Goal: Information Seeking & Learning: Learn about a topic

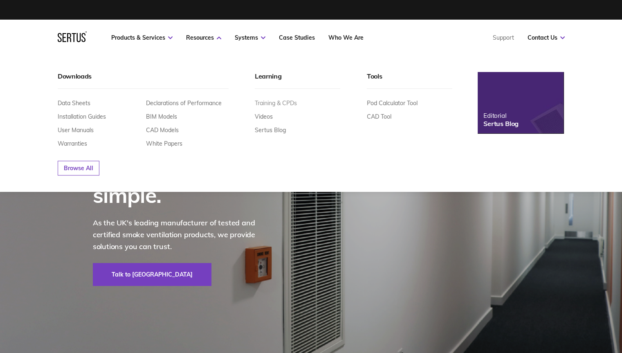
click at [271, 101] on link "Training & CPDs" at bounding box center [276, 102] width 42 height 7
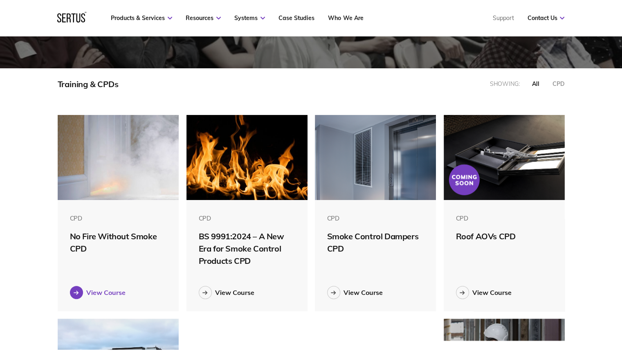
scroll to position [205, 0]
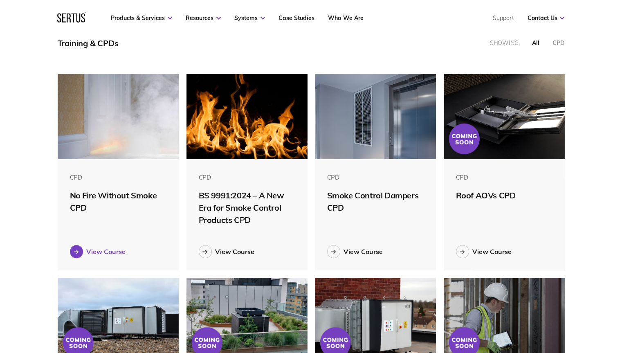
click at [98, 251] on div "View Course" at bounding box center [105, 252] width 39 height 8
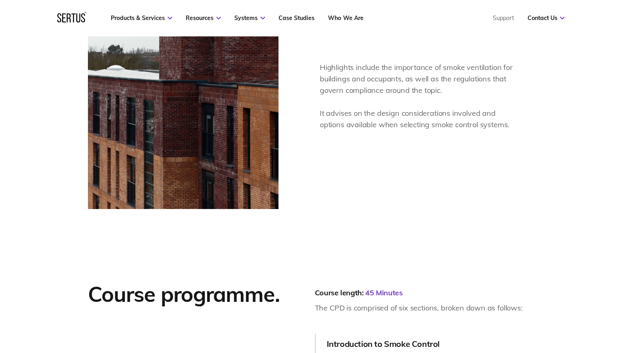
scroll to position [450, 0]
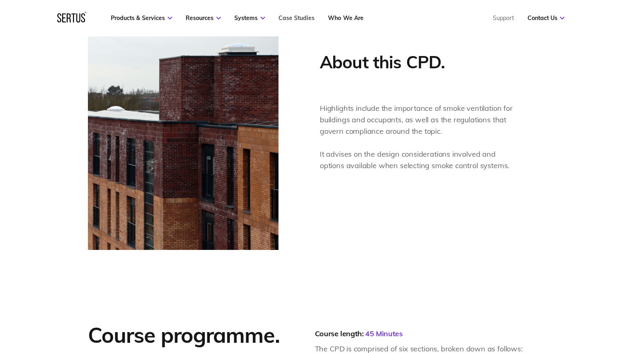
click at [299, 17] on link "Case Studies" at bounding box center [297, 17] width 36 height 7
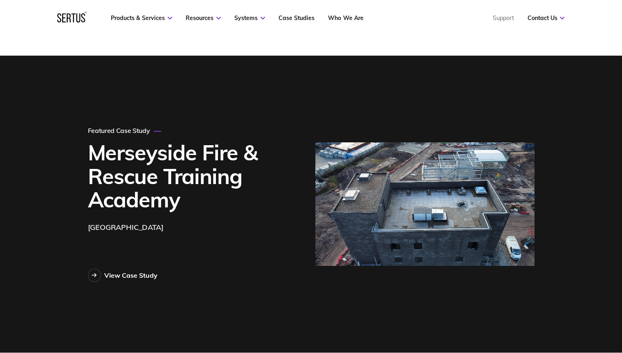
scroll to position [41, 0]
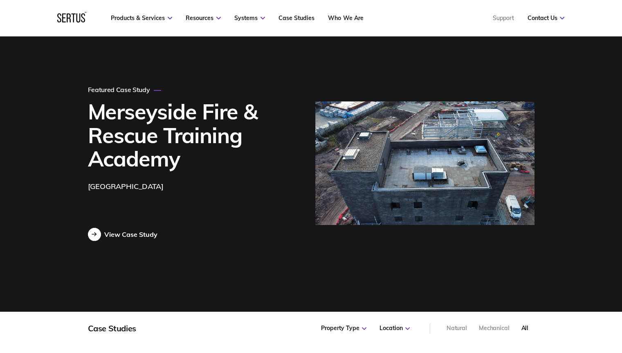
click at [144, 237] on div "View Case Study" at bounding box center [130, 234] width 53 height 8
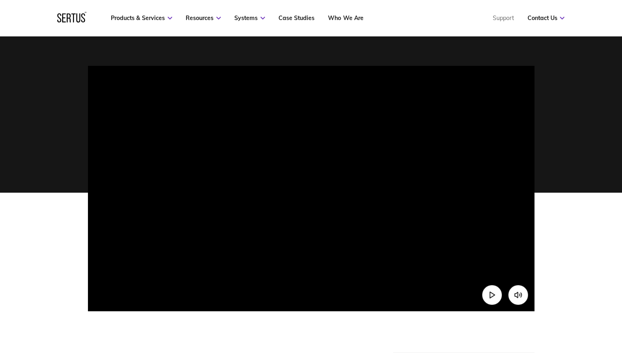
scroll to position [205, 0]
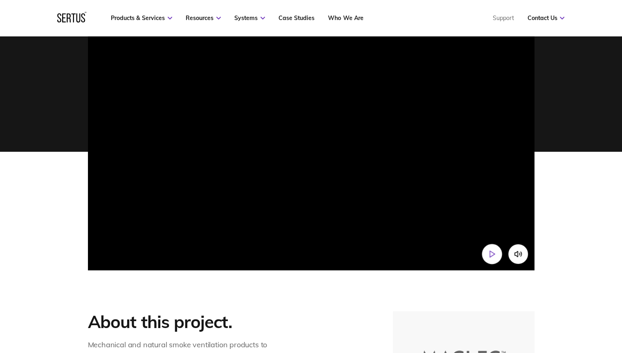
click at [489, 256] on icon "Play video" at bounding box center [492, 254] width 9 height 9
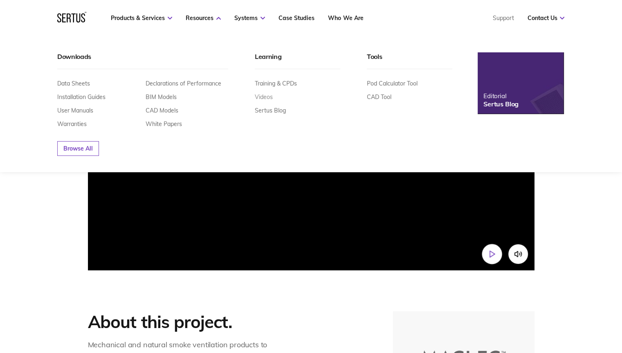
click at [268, 96] on link "Videos" at bounding box center [264, 96] width 18 height 7
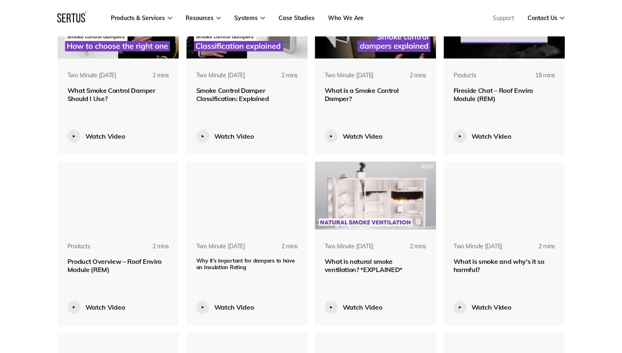
scroll to position [614, 0]
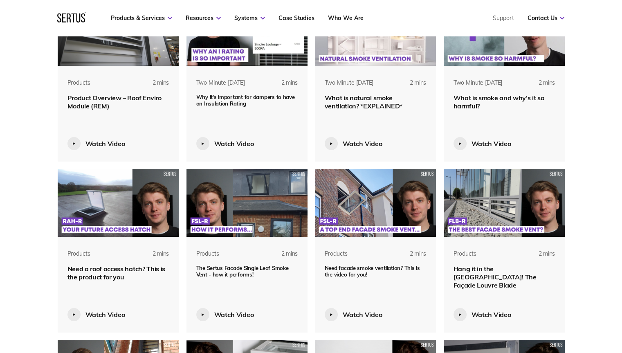
scroll to position [859, 0]
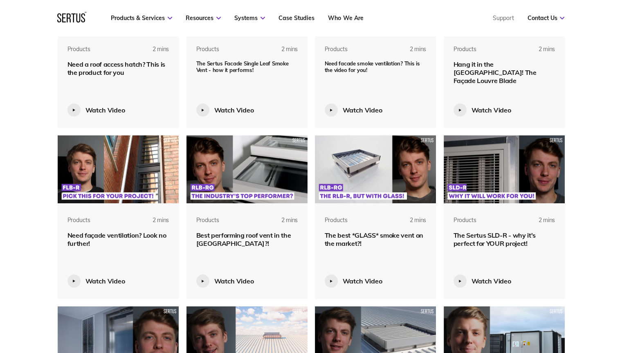
scroll to position [1023, 0]
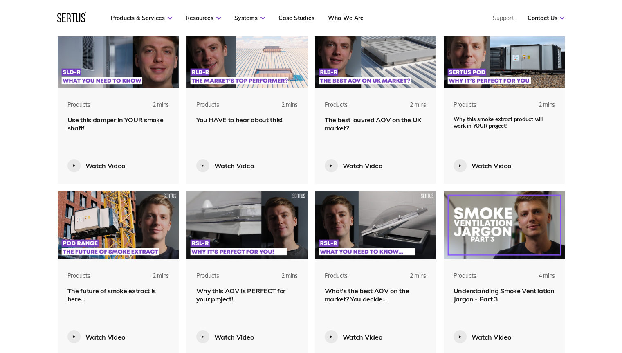
scroll to position [1268, 0]
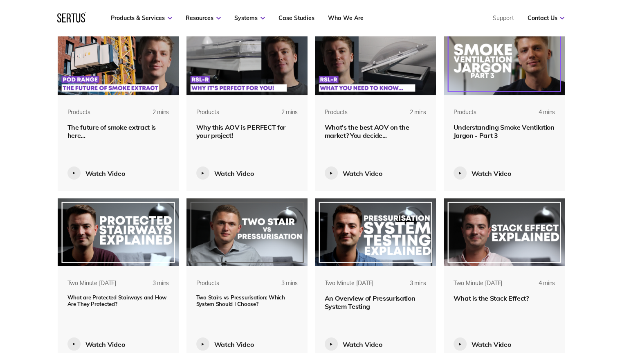
scroll to position [1432, 0]
